Goal: Task Accomplishment & Management: Use online tool/utility

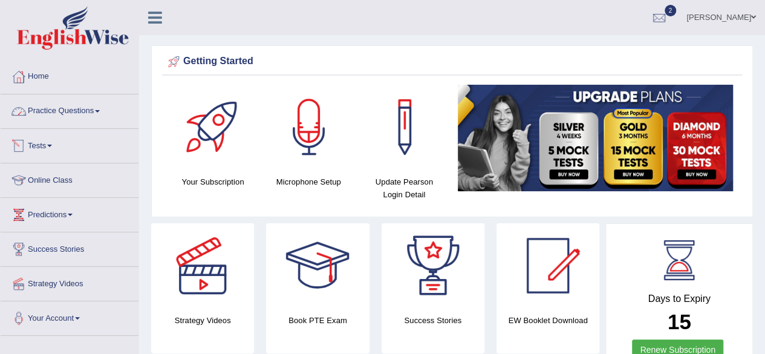
click at [52, 145] on span at bounding box center [49, 146] width 5 height 2
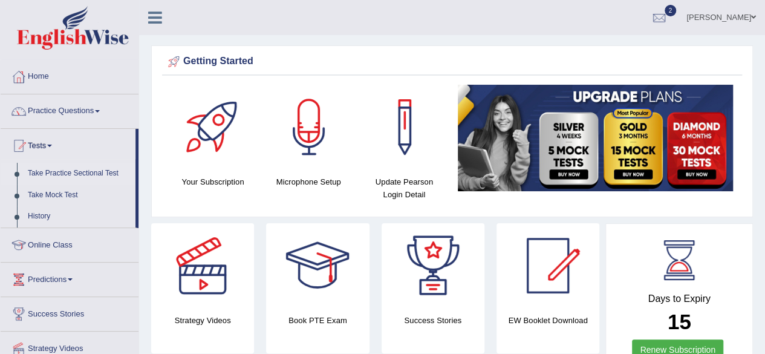
click at [81, 171] on link "Take Practice Sectional Test" at bounding box center [78, 174] width 113 height 22
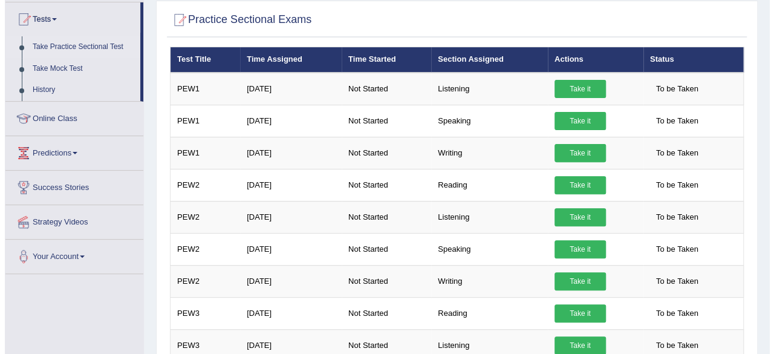
scroll to position [127, 0]
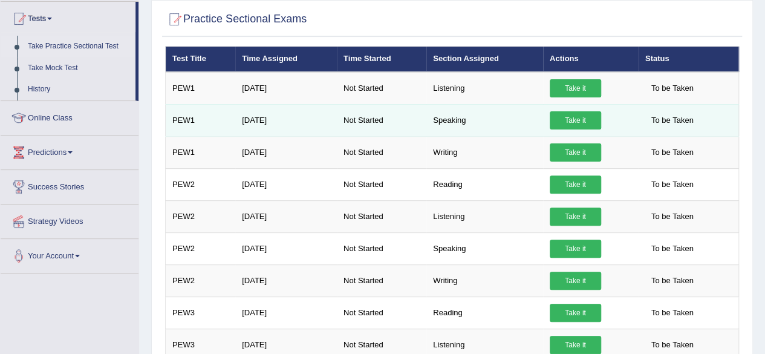
click at [584, 120] on link "Take it" at bounding box center [575, 120] width 51 height 18
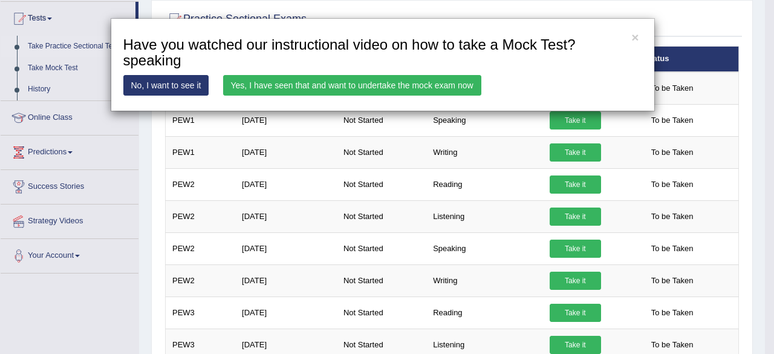
click at [367, 82] on link "Yes, I have seen that and want to undertake the mock exam now" at bounding box center [352, 85] width 258 height 21
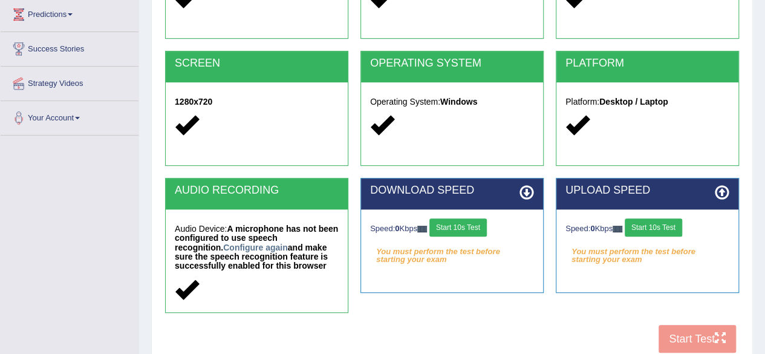
scroll to position [201, 0]
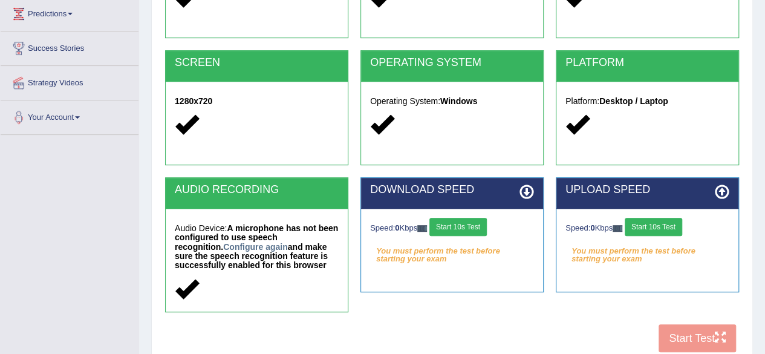
click at [468, 226] on button "Start 10s Test" at bounding box center [458, 227] width 57 height 18
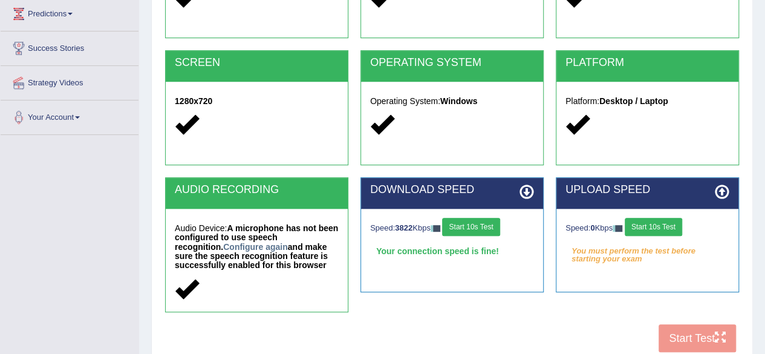
click at [660, 224] on button "Start 10s Test" at bounding box center [653, 227] width 57 height 18
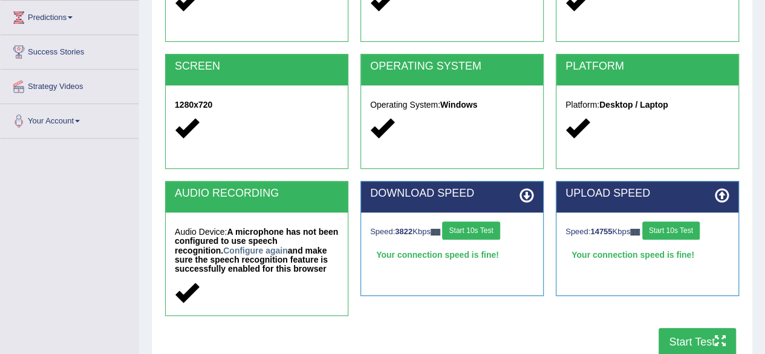
scroll to position [218, 0]
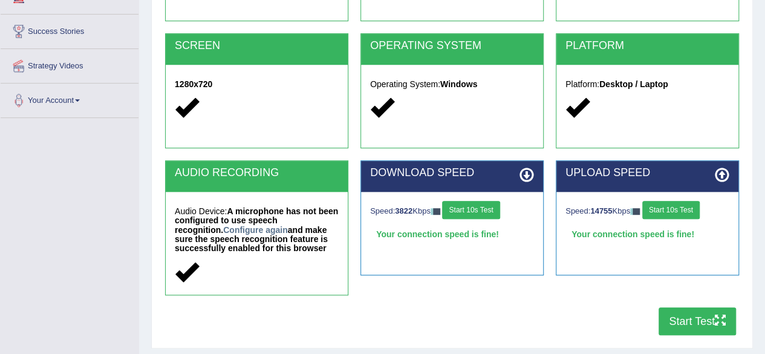
click at [703, 316] on button "Start Test" at bounding box center [697, 321] width 77 height 28
